Goal: Information Seeking & Learning: Learn about a topic

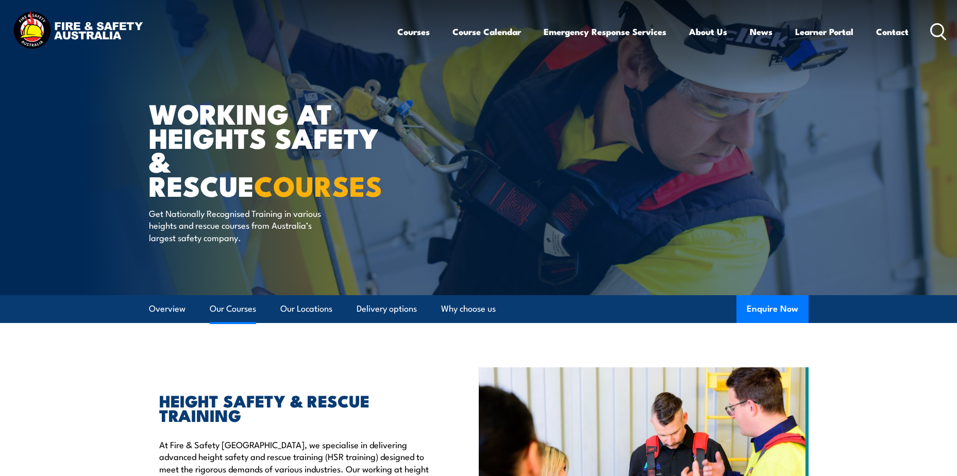
click at [221, 308] on link "Our Courses" at bounding box center [233, 308] width 46 height 27
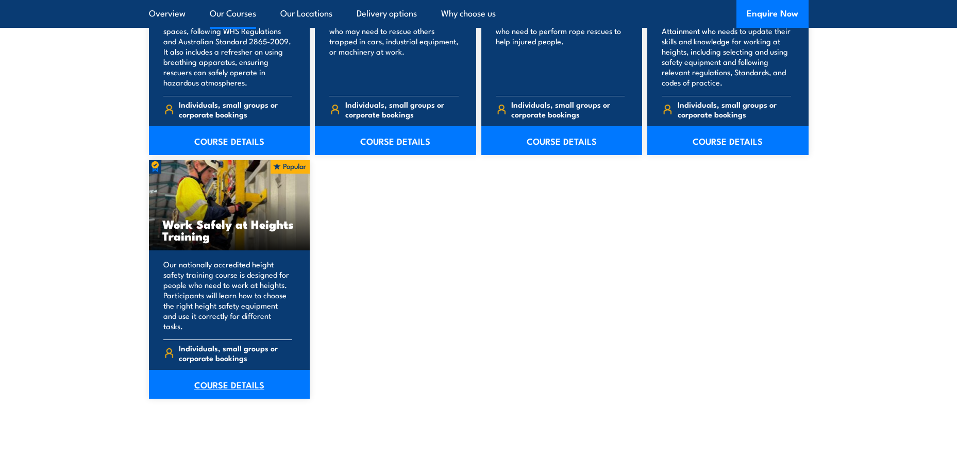
scroll to position [1246, 0]
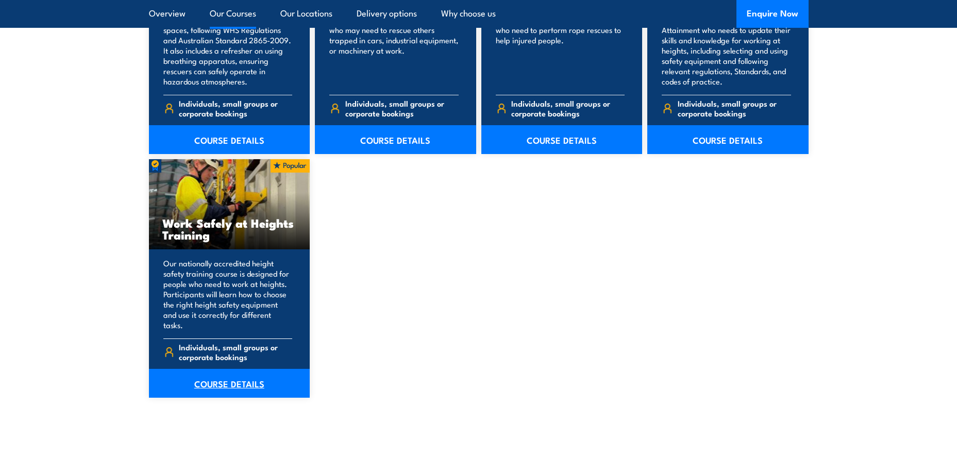
click at [218, 374] on link "COURSE DETAILS" at bounding box center [229, 383] width 161 height 29
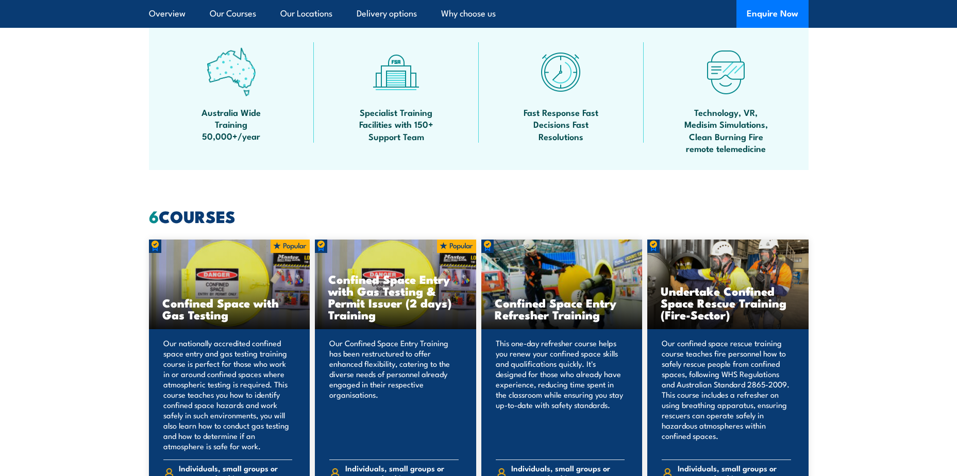
scroll to position [722, 0]
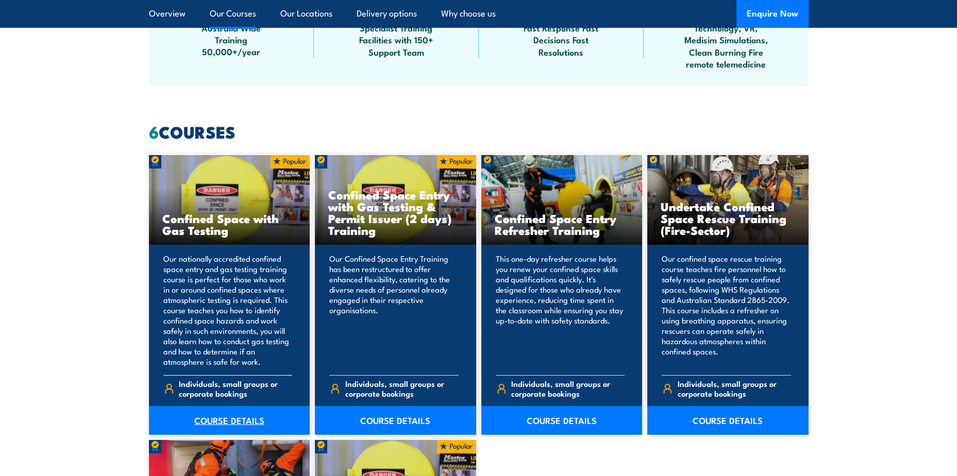
click at [223, 420] on link "COURSE DETAILS" at bounding box center [229, 420] width 161 height 29
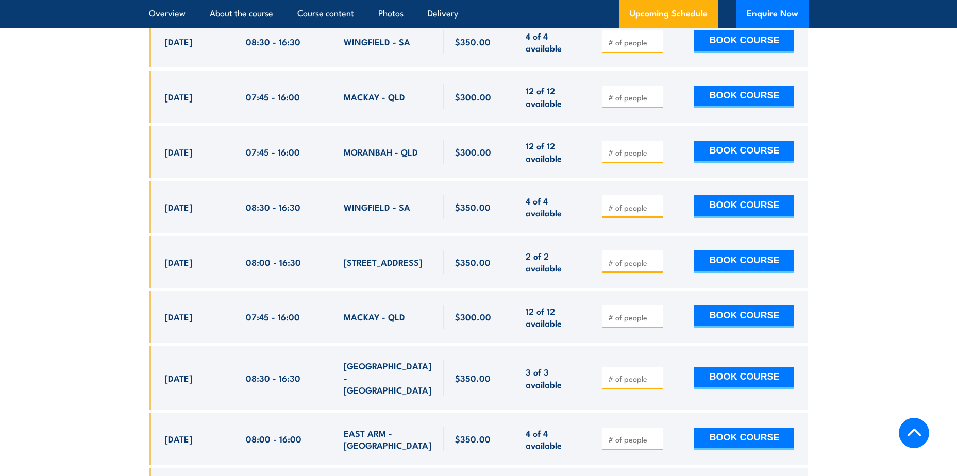
scroll to position [3144, 0]
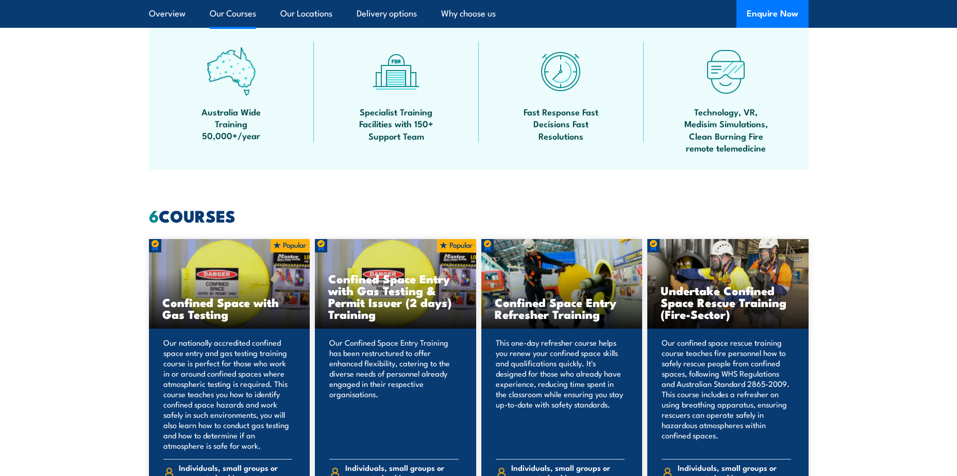
scroll to position [567, 0]
